Goal: Transaction & Acquisition: Obtain resource

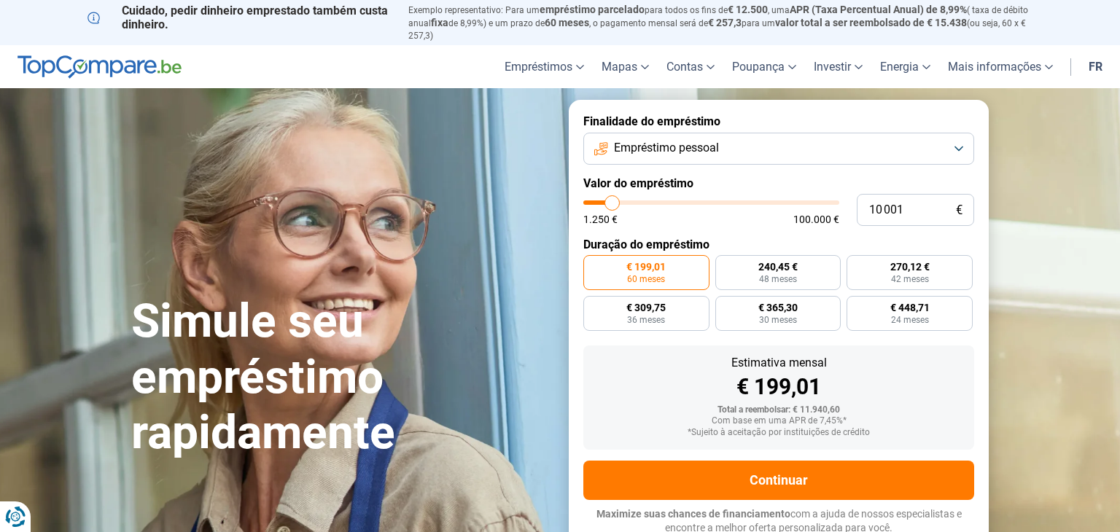
click at [1083, 69] on link "fr" at bounding box center [1095, 66] width 31 height 43
click at [1076, 110] on section "Simule seu empréstimo rapidamente Simule seu empréstimo rapidamente Finalidade …" at bounding box center [560, 324] width 1120 height 473
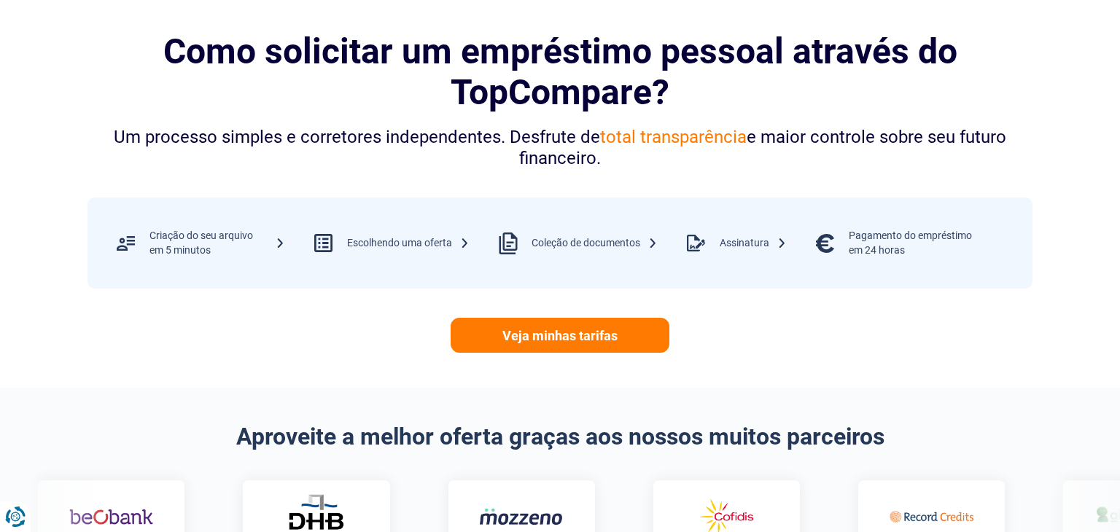
scroll to position [583, 0]
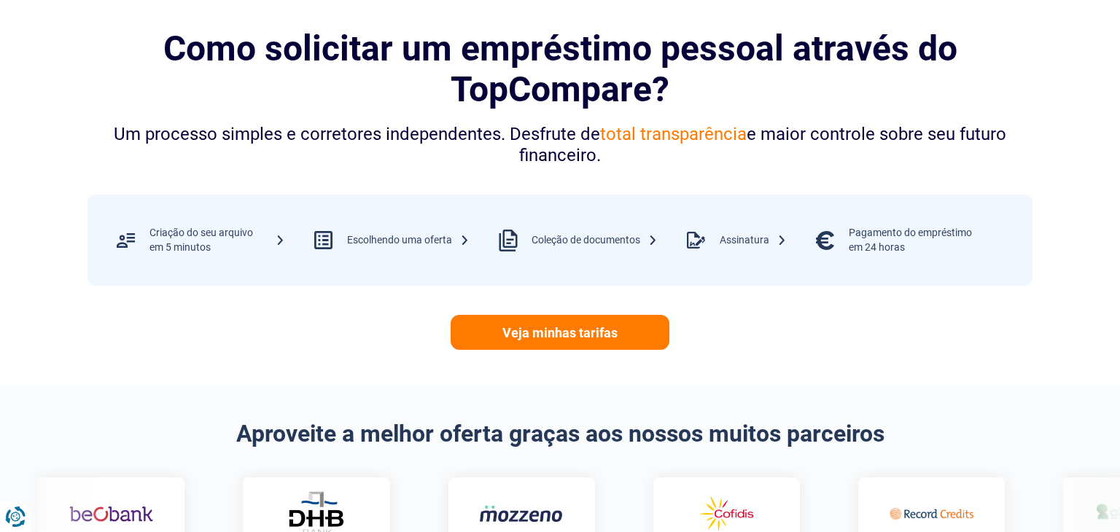
click at [707, 235] on div at bounding box center [695, 240] width 47 height 47
click at [779, 239] on div "Assinatura" at bounding box center [753, 240] width 67 height 15
click at [1095, 504] on img at bounding box center [1137, 514] width 84 height 26
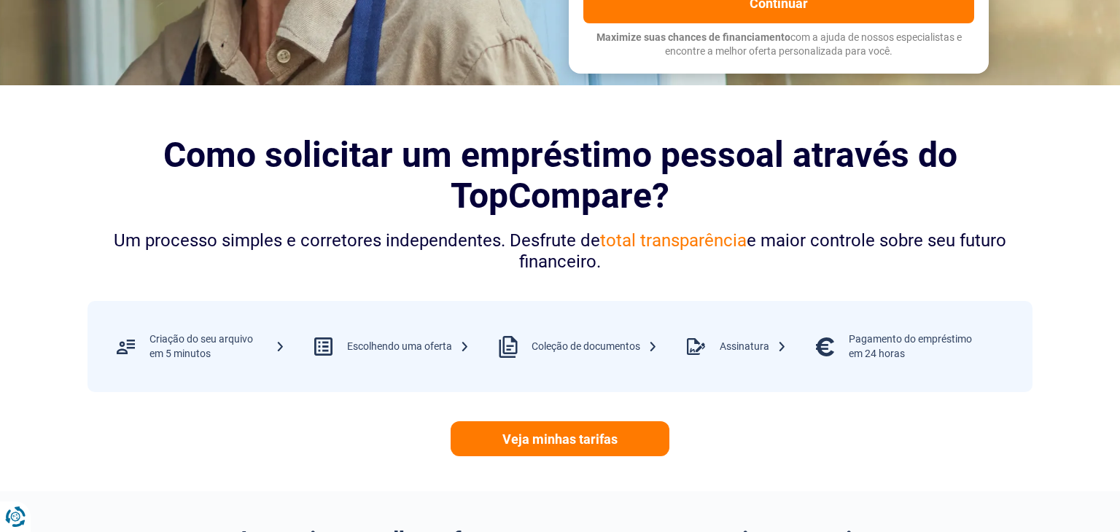
scroll to position [438, 0]
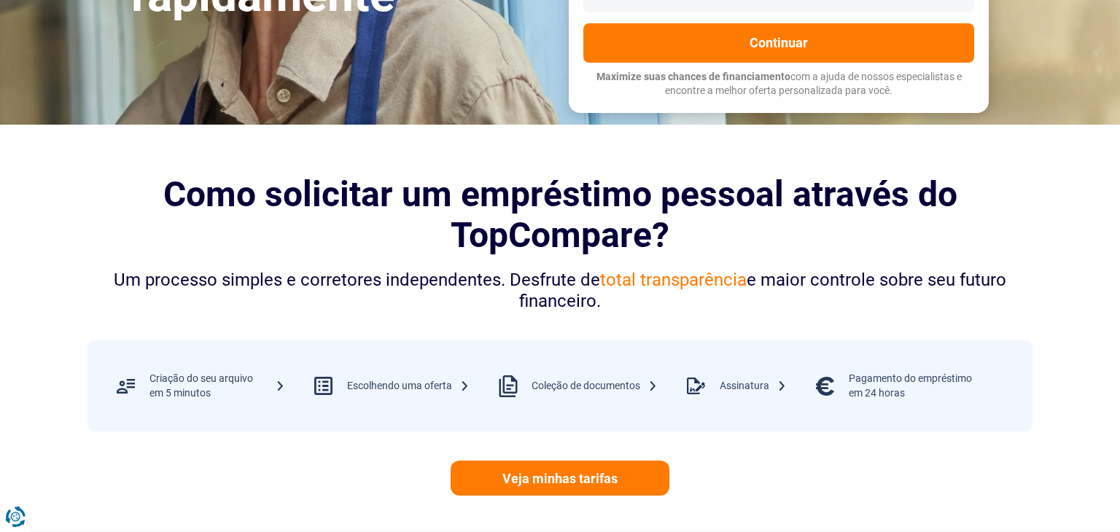
click at [567, 396] on div "Coleção de documentos" at bounding box center [571, 385] width 174 height 47
click at [532, 387] on font "Coleção de documentos" at bounding box center [586, 386] width 109 height 12
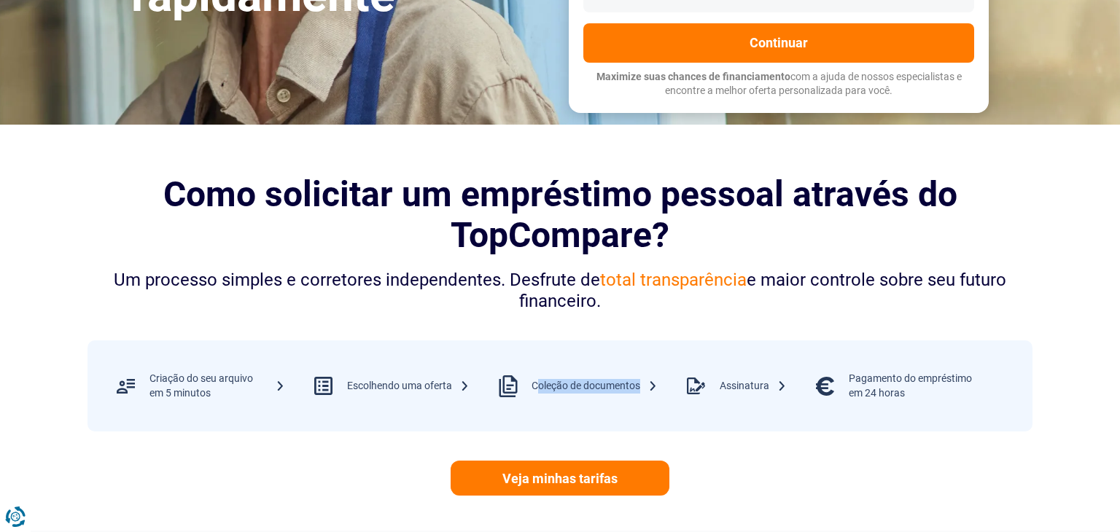
click at [532, 387] on font "Coleção de documentos" at bounding box center [586, 386] width 109 height 12
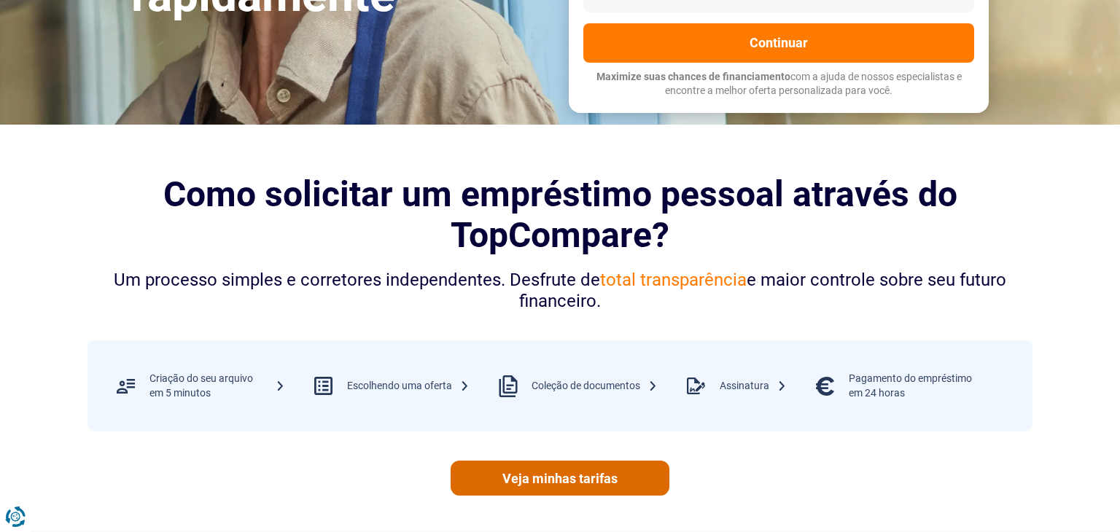
click at [504, 484] on font "Veja minhas tarifas" at bounding box center [559, 479] width 115 height 20
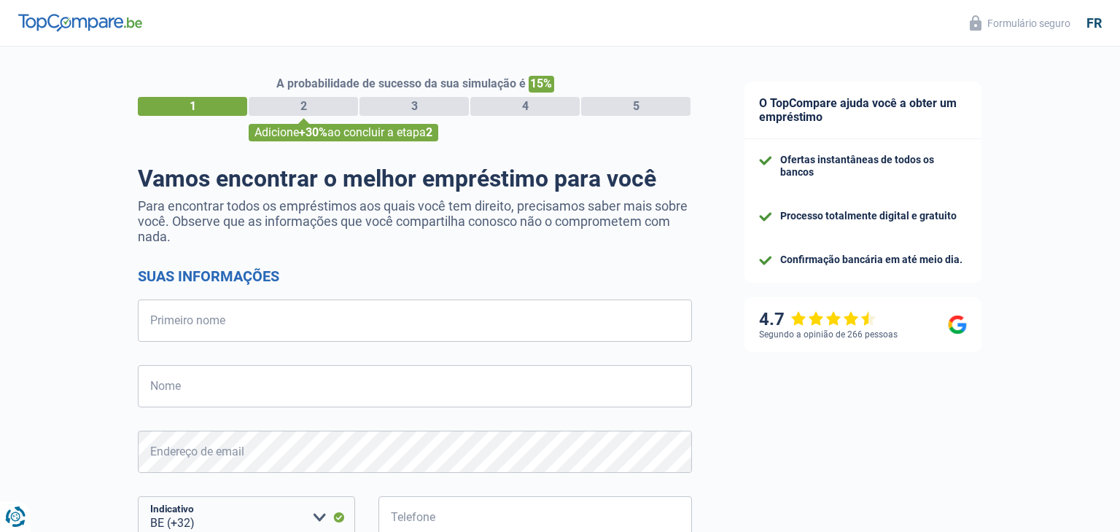
select select "32"
click at [725, 436] on div "O TopCompare ajuda você a obter um empréstimo Ofertas instantâneas de todos os …" at bounding box center [919, 424] width 402 height 755
